Goal: Task Accomplishment & Management: Manage account settings

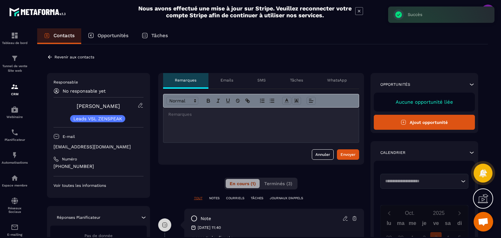
scroll to position [65, 0]
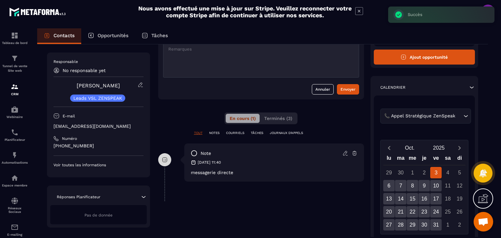
click at [347, 154] on icon at bounding box center [345, 153] width 6 height 6
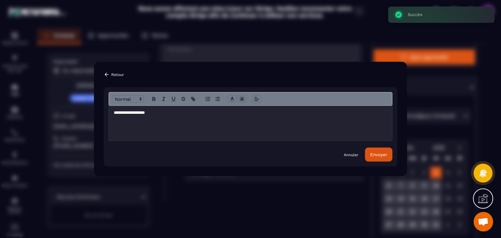
click at [159, 118] on div "**********" at bounding box center [250, 123] width 283 height 35
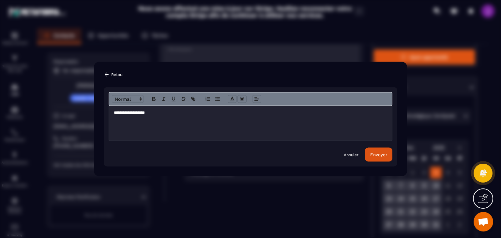
click at [381, 159] on button "Envoyer" at bounding box center [378, 155] width 27 height 14
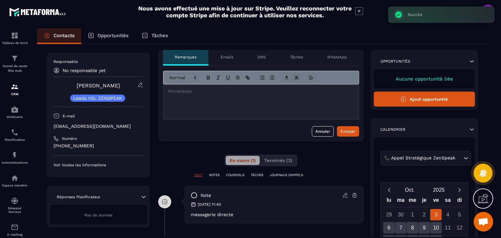
scroll to position [0, 0]
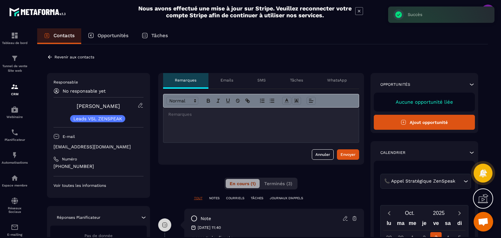
click at [48, 56] on icon at bounding box center [50, 57] width 4 height 4
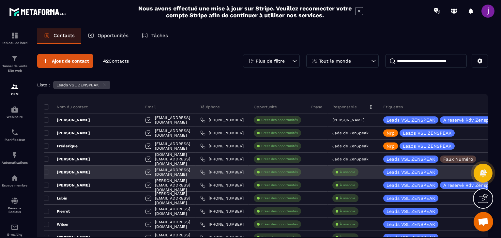
click at [347, 174] on p "À associe" at bounding box center [347, 172] width 15 height 5
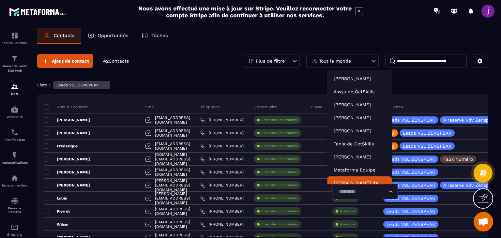
scroll to position [5, 0]
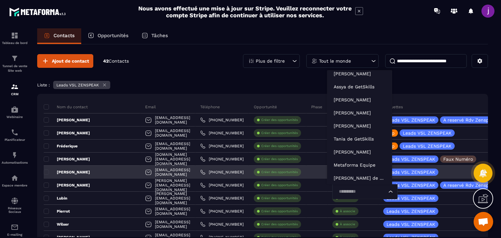
click at [346, 189] on input "Search for option" at bounding box center [361, 191] width 50 height 7
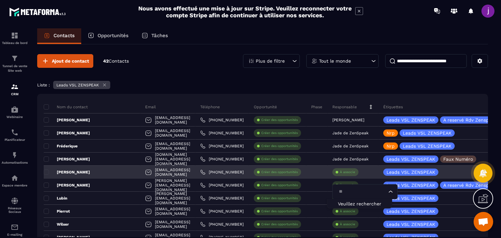
type input "***"
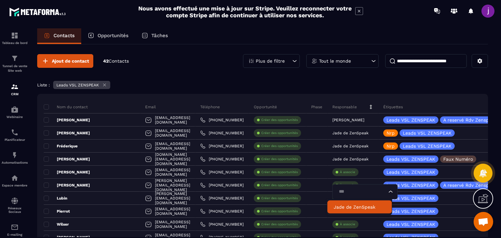
click at [362, 209] on p "Jade de ZenSpeak" at bounding box center [360, 207] width 52 height 7
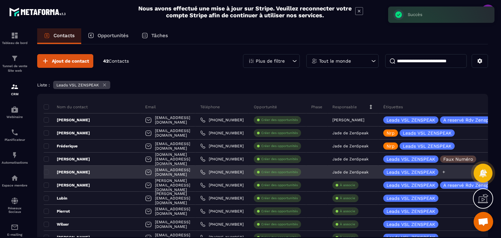
click at [441, 171] on icon at bounding box center [443, 172] width 4 height 4
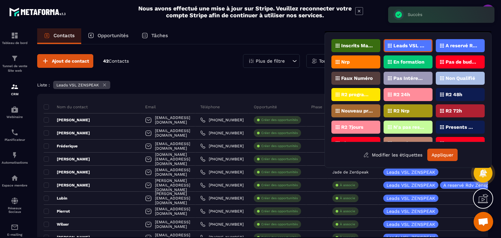
click at [346, 62] on p "Nrp" at bounding box center [345, 62] width 8 height 5
click at [443, 155] on button "Appliquer" at bounding box center [442, 155] width 30 height 12
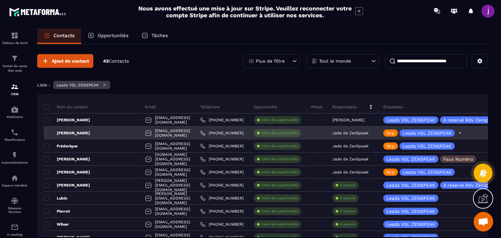
scroll to position [33, 0]
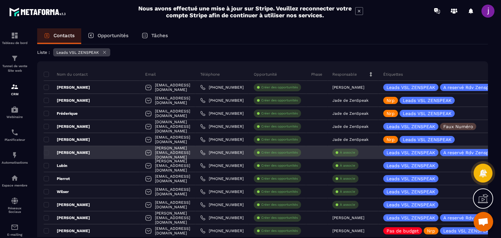
click at [140, 150] on div "[PERSON_NAME][EMAIL_ADDRESS][DOMAIN_NAME]" at bounding box center [167, 152] width 55 height 13
click at [105, 150] on div "[PERSON_NAME]" at bounding box center [92, 152] width 97 height 13
